Goal: Task Accomplishment & Management: Complete application form

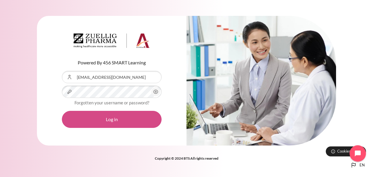
click at [88, 120] on button "Log in" at bounding box center [112, 119] width 100 height 17
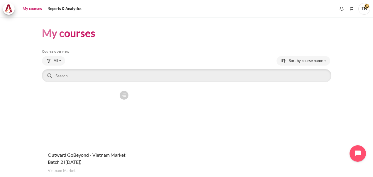
scroll to position [38, 0]
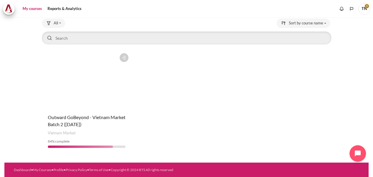
click at [104, 92] on figure "Content" at bounding box center [86, 79] width 89 height 59
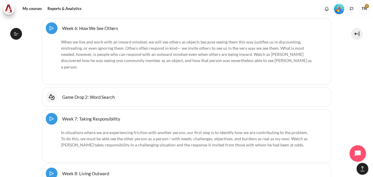
scroll to position [4776, 0]
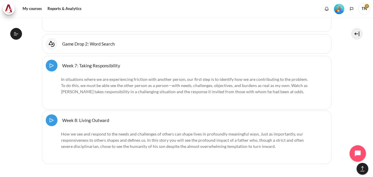
click at [91, 117] on link "Week 8: Living Outward Video Time" at bounding box center [85, 120] width 47 height 6
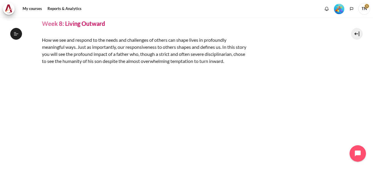
scroll to position [23, 0]
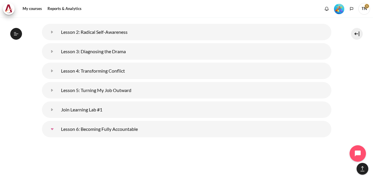
scroll to position [301, 0]
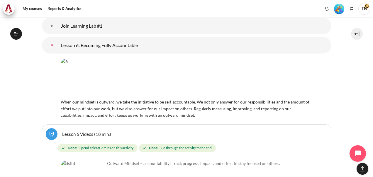
drag, startPoint x: 83, startPoint y: 45, endPoint x: 20, endPoint y: 109, distance: 88.8
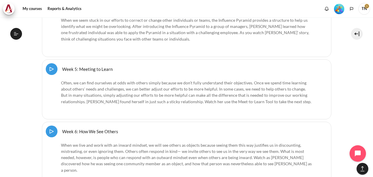
scroll to position [4776, 0]
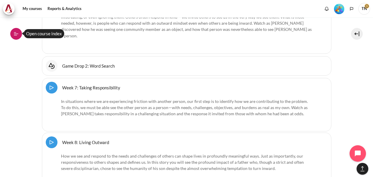
click at [17, 33] on icon at bounding box center [15, 33] width 5 height 5
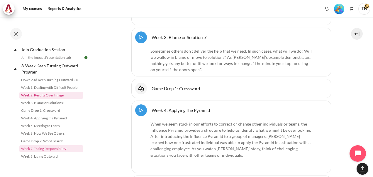
scroll to position [718, 0]
click at [15, 31] on button at bounding box center [16, 34] width 12 height 12
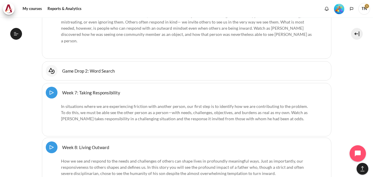
scroll to position [4776, 0]
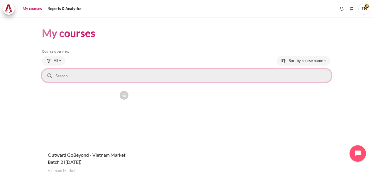
click at [148, 72] on input "Search courses" at bounding box center [187, 75] width 290 height 13
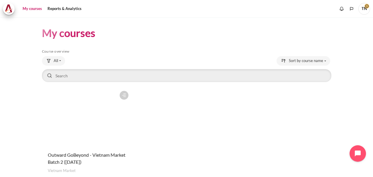
click at [124, 96] on icon "Content" at bounding box center [123, 94] width 5 height 5
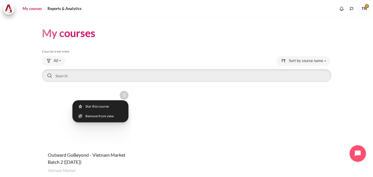
click at [163, 122] on div "Course is starred Actions for course Outward GoBeyond - Vietnam Market Batch 2 …" at bounding box center [187, 139] width 290 height 102
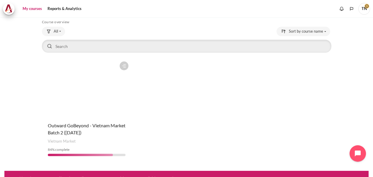
scroll to position [29, 0]
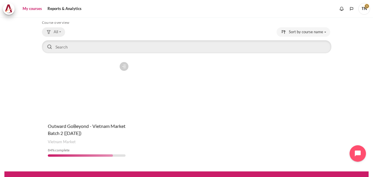
click at [64, 31] on button "All" at bounding box center [53, 31] width 23 height 9
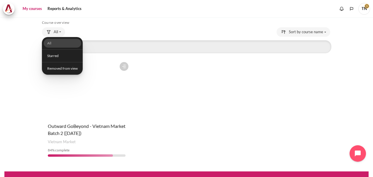
click at [153, 77] on div "Course is starred Actions for course Outward GoBeyond - Vietnam Market Batch 2 …" at bounding box center [187, 110] width 290 height 102
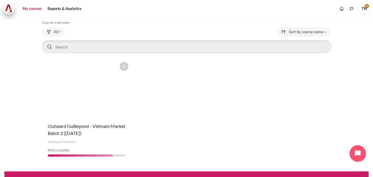
click at [84, 95] on figure "Content" at bounding box center [86, 88] width 89 height 59
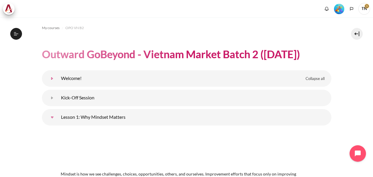
click at [58, 78] on link "Welcome!" at bounding box center [52, 78] width 12 height 12
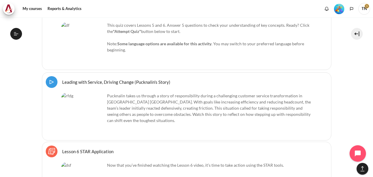
scroll to position [1283, 0]
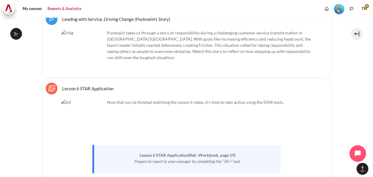
click at [63, 11] on link "Reports & Analytics" at bounding box center [64, 9] width 38 height 12
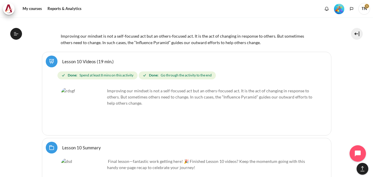
scroll to position [2655, 0]
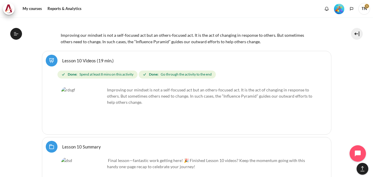
click at [173, 96] on p "Improving our mindset is not a self-focused act but an others-focused act. It i…" at bounding box center [186, 96] width 251 height 18
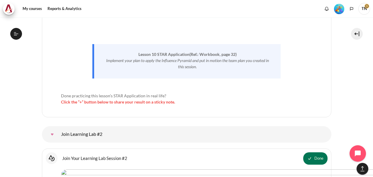
scroll to position [3037, 0]
click at [118, 110] on div "Select activity Lesson 10 STAR Application Lesson 10 STAR Application Sticky No…" at bounding box center [187, 47] width 290 height 139
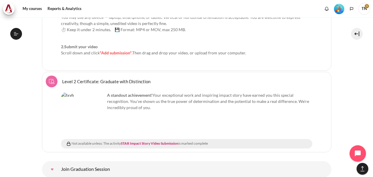
scroll to position [0, 0]
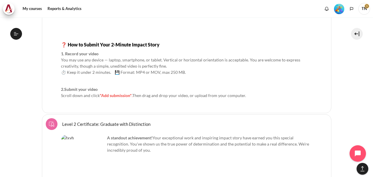
click at [116, 93] on span ""Add submission"" at bounding box center [116, 95] width 32 height 5
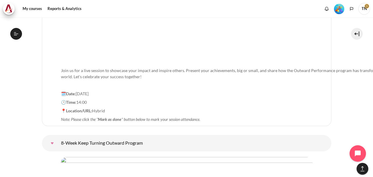
click at [176, 99] on p "🕑Time: 14:00" at bounding box center [232, 102] width 342 height 6
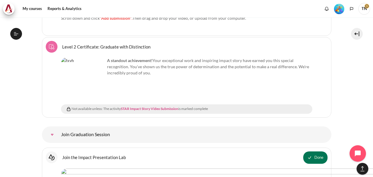
click at [167, 106] on link "STAR Impact Story Video Submission" at bounding box center [150, 108] width 58 height 4
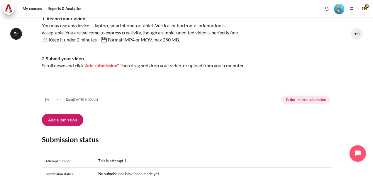
scroll to position [135, 0]
click at [69, 126] on button "Add submission" at bounding box center [62, 119] width 41 height 12
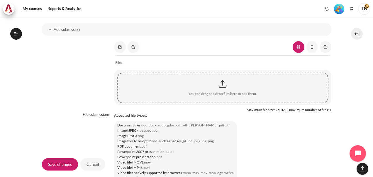
scroll to position [471, 0]
click at [121, 53] on link "Content" at bounding box center [120, 48] width 12 height 12
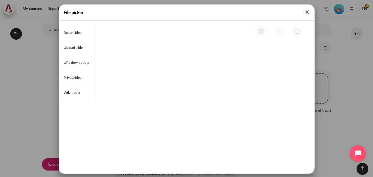
click at [38, 73] on div at bounding box center [186, 88] width 373 height 177
click at [78, 46] on span "Upload a file" at bounding box center [73, 47] width 19 height 4
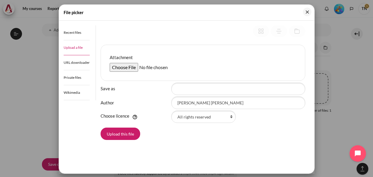
click at [132, 67] on input "Attachment" at bounding box center [155, 67] width 90 height 9
click at [130, 138] on button "Upload this file" at bounding box center [121, 133] width 40 height 12
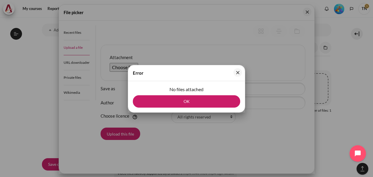
drag, startPoint x: 180, startPoint y: 102, endPoint x: 160, endPoint y: 103, distance: 20.5
click at [160, 103] on button "OK" at bounding box center [186, 101] width 107 height 12
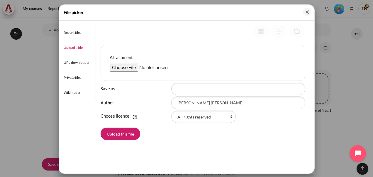
click at [160, 103] on label "Author" at bounding box center [135, 102] width 68 height 7
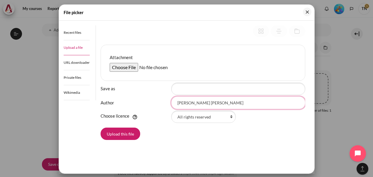
click at [171, 103] on input "[PERSON_NAME] [PERSON_NAME]" at bounding box center [238, 102] width 134 height 12
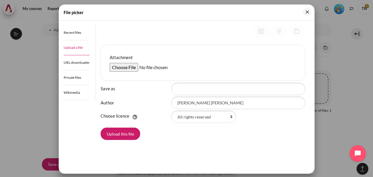
click at [130, 66] on input "Attachment" at bounding box center [155, 67] width 90 height 9
type input "C:\fakepath\Outward mindset - Bich Thanh-20250912_224134-Meeting Recording.mp4"
click at [123, 127] on button "Upload this file" at bounding box center [121, 133] width 40 height 12
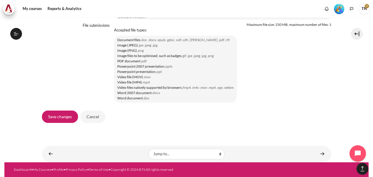
scroll to position [570, 0]
drag, startPoint x: 146, startPoint y: 136, endPoint x: 117, endPoint y: 121, distance: 32.0
click at [117, 121] on div "Save changes Cancel" at bounding box center [187, 116] width 290 height 13
click at [67, 119] on input "Save changes" at bounding box center [60, 116] width 36 height 12
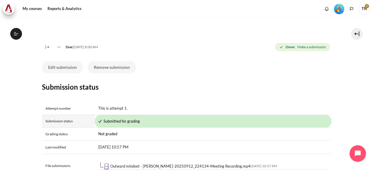
scroll to position [187, 0]
click at [155, 66] on div "My courses OPO VN B2 Graduation Level 2: With Distinction STAR Impact Story Vid…" at bounding box center [187, 121] width 290 height 582
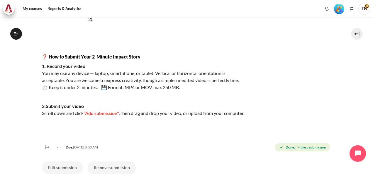
scroll to position [88, 0]
click at [78, 87] on p "1. Record your video You may use any device — laptop, smartphone, or tablet. Ve…" at bounding box center [144, 76] width 205 height 28
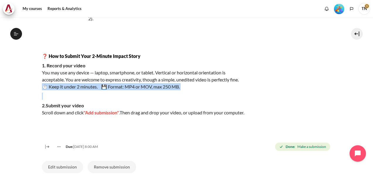
click at [155, 99] on p "Content" at bounding box center [144, 95] width 205 height 7
drag, startPoint x: 155, startPoint y: 99, endPoint x: 79, endPoint y: 85, distance: 77.6
click at [79, 85] on div "You’ve already submitted your STAR Reflection — now we encourage you to go the …" at bounding box center [144, 51] width 205 height 148
click at [79, 85] on p "1. Record your video You may use any device — laptop, smartphone, or tablet. Ve…" at bounding box center [144, 76] width 205 height 28
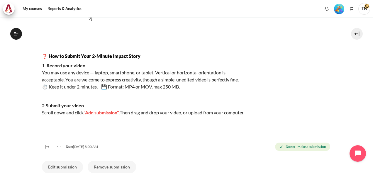
click at [108, 105] on p "2.Submit your video Scroll down and click "Add submission" . Then drag and drop…" at bounding box center [144, 109] width 205 height 14
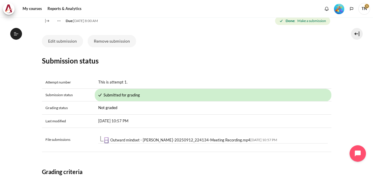
scroll to position [217, 0]
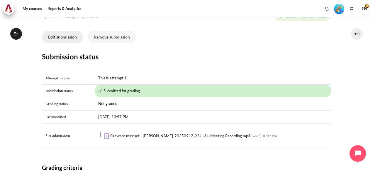
click at [72, 43] on button "Edit submission" at bounding box center [62, 37] width 41 height 12
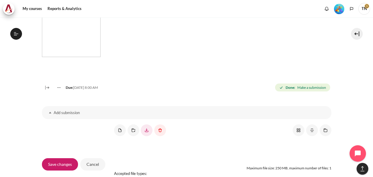
scroll to position [393, 0]
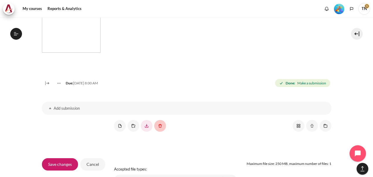
click at [161, 131] on link "Content" at bounding box center [160, 126] width 12 height 12
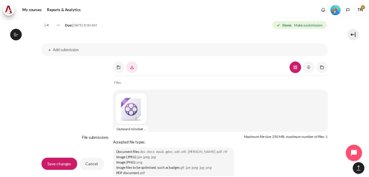
scroll to position [439, 0]
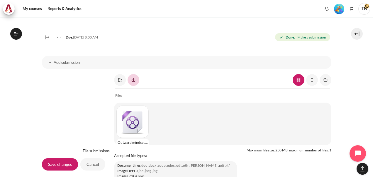
click at [133, 86] on link "Content" at bounding box center [134, 80] width 12 height 12
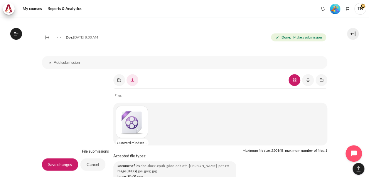
drag, startPoint x: 164, startPoint y: 136, endPoint x: 194, endPoint y: 119, distance: 33.6
click at [194, 119] on div "Outward mindset - [PERSON_NAME]-20250912_224134-Meeting Recording.mp4" at bounding box center [220, 123] width 211 height 43
click at [121, 86] on link "Content" at bounding box center [119, 80] width 12 height 12
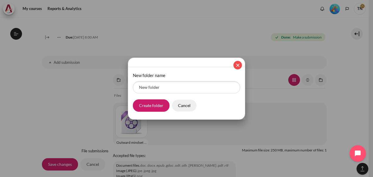
click at [238, 65] on button "Close" at bounding box center [238, 65] width 9 height 9
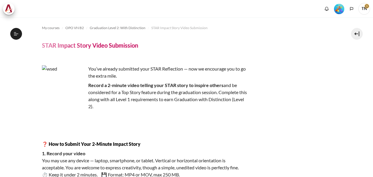
scroll to position [649, 0]
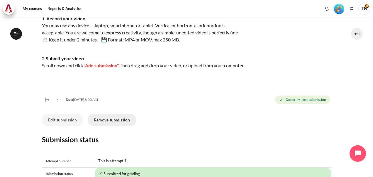
click at [102, 126] on button "Remove submission" at bounding box center [112, 120] width 48 height 12
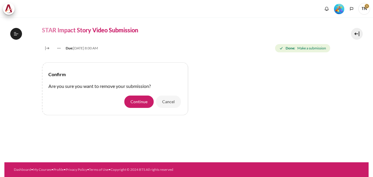
scroll to position [649, 0]
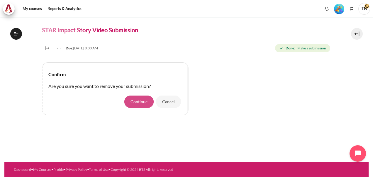
click at [137, 104] on button "Continue" at bounding box center [138, 101] width 29 height 12
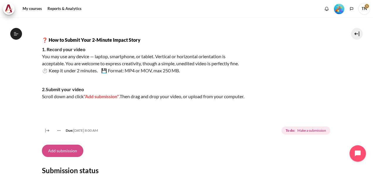
scroll to position [649, 0]
click at [72, 157] on button "Add submission" at bounding box center [62, 150] width 41 height 12
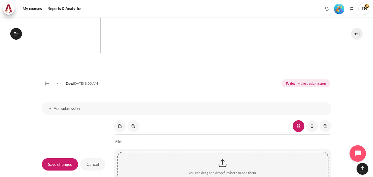
scroll to position [394, 0]
click at [131, 131] on link "Content" at bounding box center [134, 125] width 12 height 12
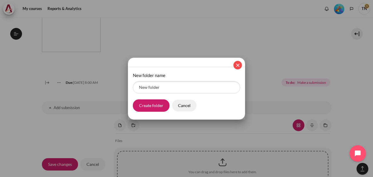
click at [239, 65] on button "Close" at bounding box center [238, 65] width 9 height 9
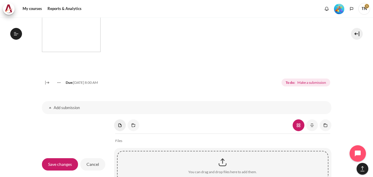
click at [119, 131] on link "Content" at bounding box center [120, 125] width 12 height 12
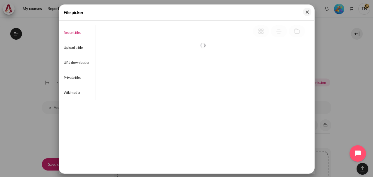
click at [82, 31] on link "Recent files" at bounding box center [77, 32] width 26 height 15
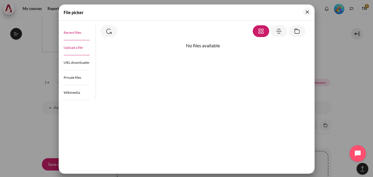
click at [77, 44] on link "Upload a file" at bounding box center [77, 47] width 26 height 15
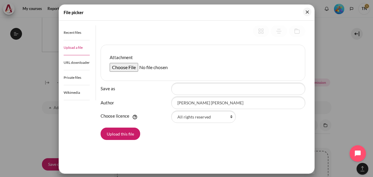
click at [134, 66] on input "Attachment" at bounding box center [155, 67] width 90 height 9
type input "C:\fakepath\outward mindset _ Bich Thanh-20250912_230213-Meeting Recording.mp4"
click at [133, 131] on button "Upload this file" at bounding box center [121, 133] width 40 height 12
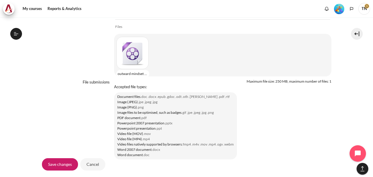
scroll to position [570, 0]
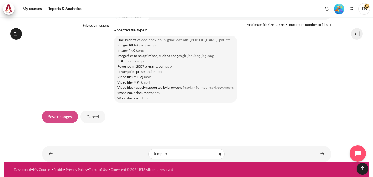
click at [69, 114] on input "Save changes" at bounding box center [60, 116] width 36 height 12
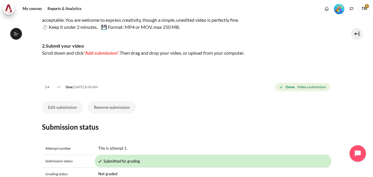
scroll to position [197, 0]
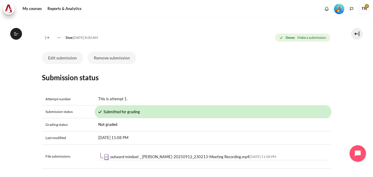
click at [165, 64] on div "Edit submission Remove submission" at bounding box center [187, 58] width 290 height 12
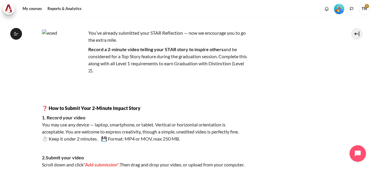
scroll to position [0, 0]
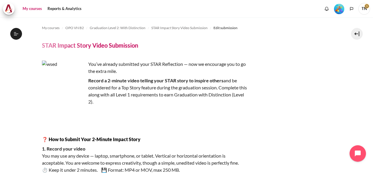
click at [34, 7] on link "My courses" at bounding box center [32, 9] width 23 height 12
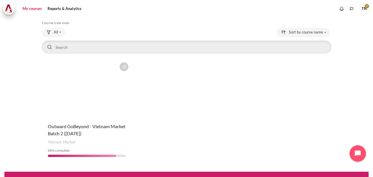
scroll to position [32, 0]
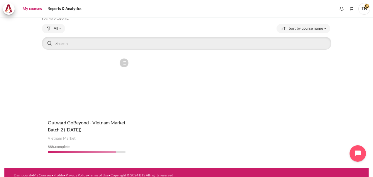
click at [74, 109] on figure "Content" at bounding box center [86, 84] width 89 height 59
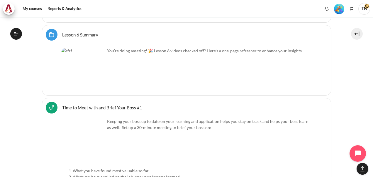
scroll to position [917, 0]
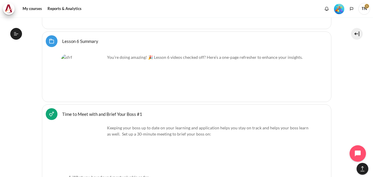
click at [62, 40] on link "Lesson 6 Summary Folder" at bounding box center [80, 41] width 36 height 6
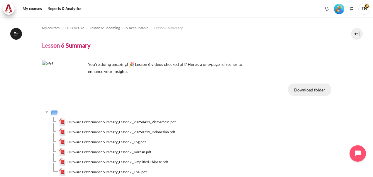
click at [309, 88] on button "Download folder" at bounding box center [309, 89] width 43 height 12
click at [190, 77] on div "My courses OPO VN B2 Lesson 6: Becoming Fully Accountable Lesson 6 Summary Less…" at bounding box center [187, 103] width 290 height 173
click at [72, 9] on link "Reports & Analytics" at bounding box center [64, 9] width 38 height 12
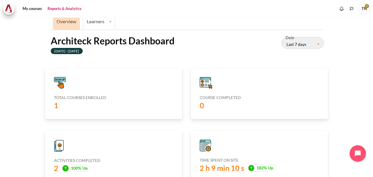
scroll to position [22, 0]
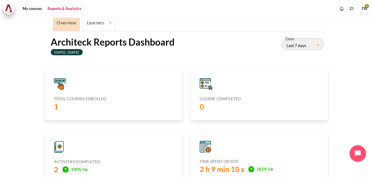
click at [203, 84] on icon "Content" at bounding box center [205, 84] width 11 height 8
drag, startPoint x: 203, startPoint y: 84, endPoint x: 249, endPoint y: 87, distance: 46.2
click at [249, 87] on div "Content" at bounding box center [259, 84] width 119 height 12
click at [309, 45] on button "Last 7 days" at bounding box center [303, 44] width 42 height 12
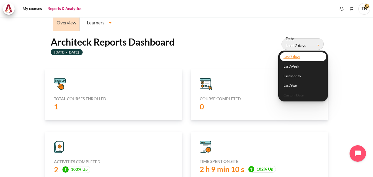
click at [182, 21] on ul "Overview Learners Learner Course Progress" at bounding box center [187, 22] width 272 height 18
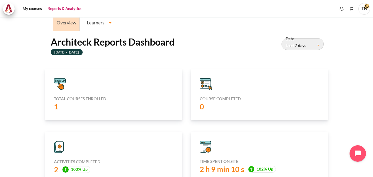
click at [67, 26] on li "Overview" at bounding box center [66, 22] width 27 height 17
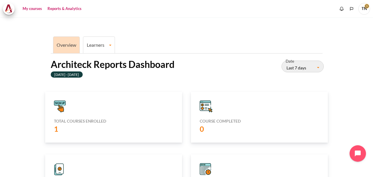
click at [34, 10] on link "My courses" at bounding box center [32, 9] width 23 height 12
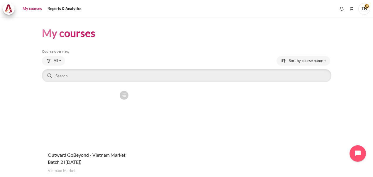
click at [72, 118] on figure "Content" at bounding box center [86, 117] width 89 height 59
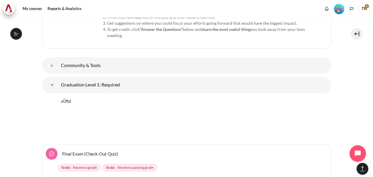
scroll to position [3364, 0]
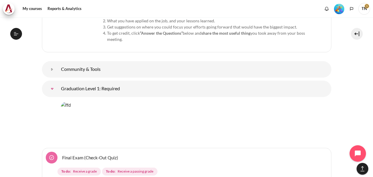
click at [58, 83] on link "Graduation Level 1: Required" at bounding box center [52, 89] width 12 height 12
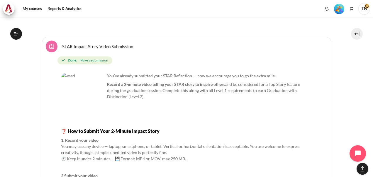
scroll to position [3483, 0]
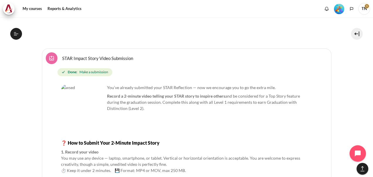
click at [62, 55] on link "STAR Impact Story Video Submission Assignment" at bounding box center [97, 58] width 71 height 6
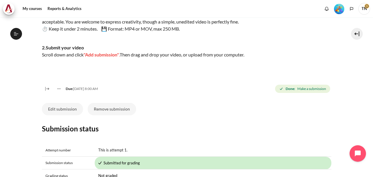
scroll to position [141, 0]
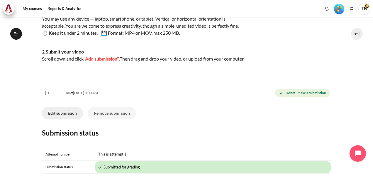
click at [65, 119] on button "Edit submission" at bounding box center [62, 113] width 41 height 12
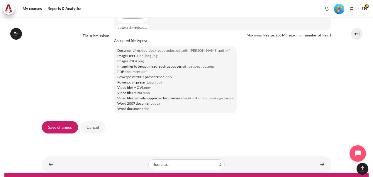
scroll to position [562, 0]
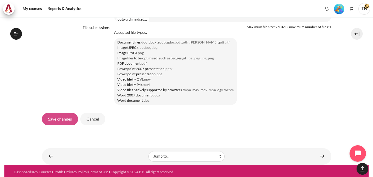
click at [56, 125] on input "Save changes" at bounding box center [60, 119] width 36 height 12
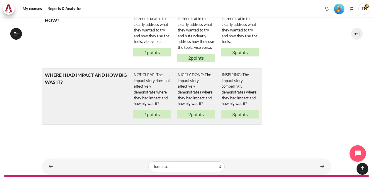
scroll to position [469, 0]
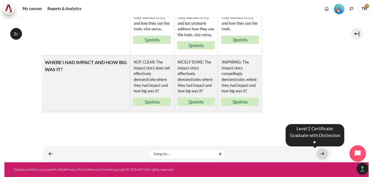
click at [322, 152] on link "Content" at bounding box center [323, 153] width 12 height 11
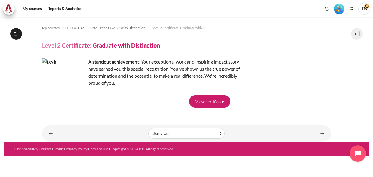
scroll to position [657, 0]
click at [205, 102] on link "View certificate" at bounding box center [209, 101] width 41 height 12
